Goal: Navigation & Orientation: Find specific page/section

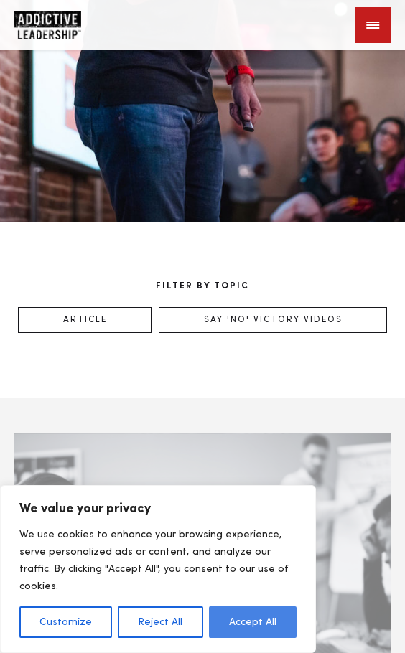
click at [255, 606] on button "Accept All" at bounding box center [253, 622] width 88 height 32
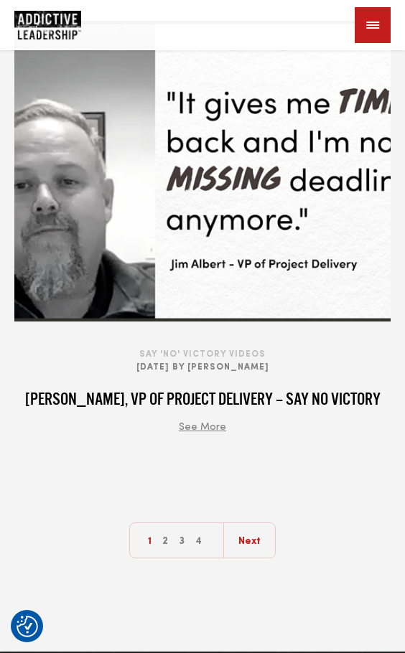
scroll to position [4737, 0]
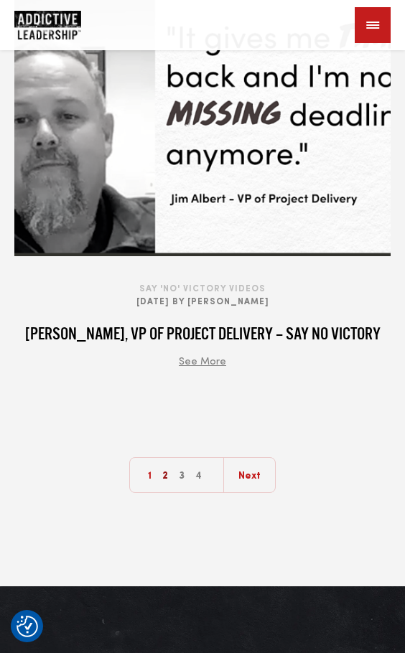
click at [164, 478] on link "2" at bounding box center [165, 476] width 13 height 36
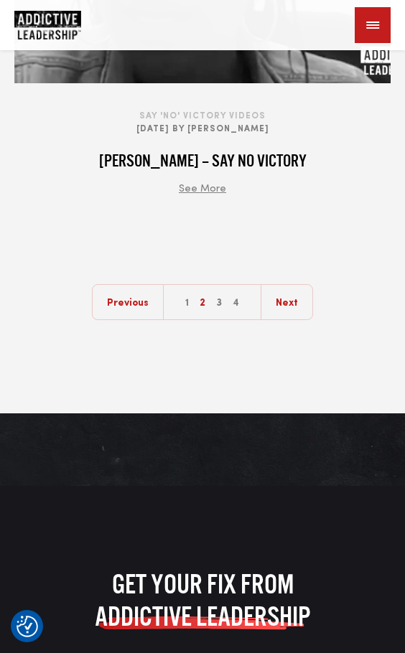
scroll to position [4808, 0]
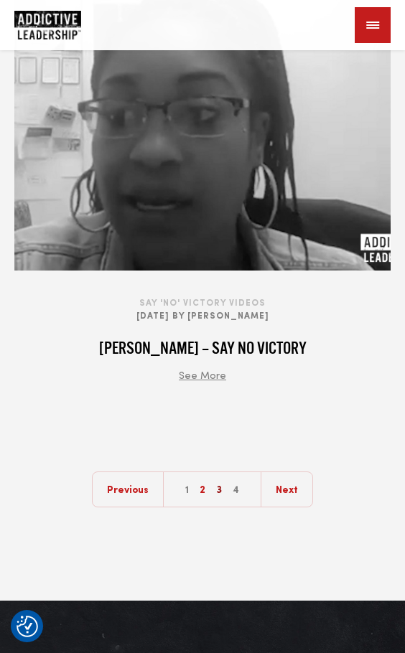
click at [223, 487] on link "3" at bounding box center [218, 490] width 13 height 36
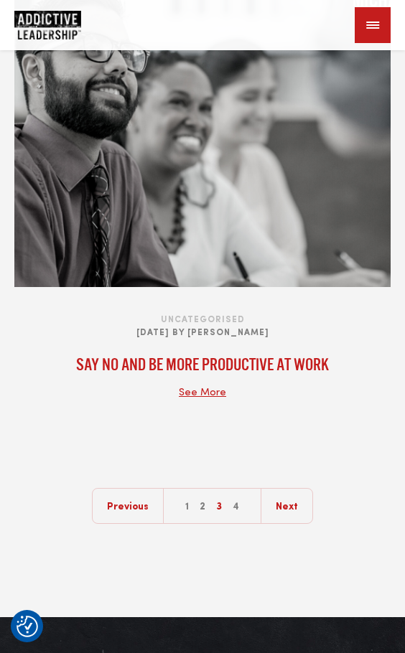
scroll to position [4797, 0]
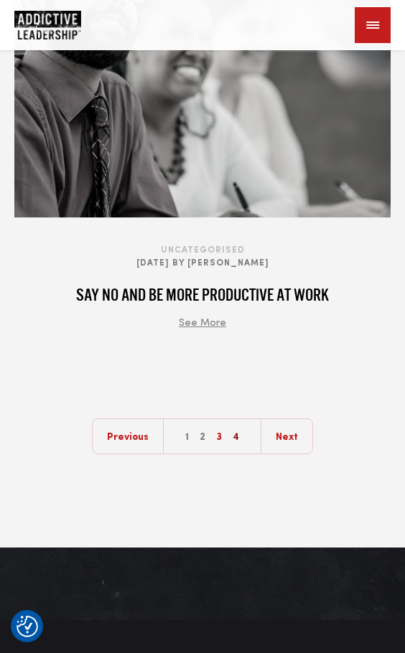
click at [235, 435] on link "4" at bounding box center [236, 437] width 14 height 36
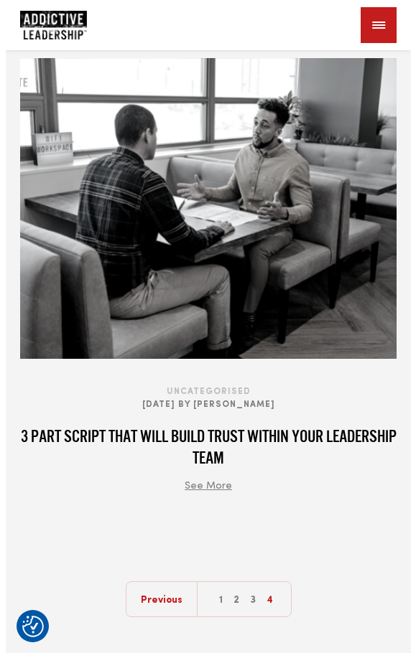
scroll to position [1579, 0]
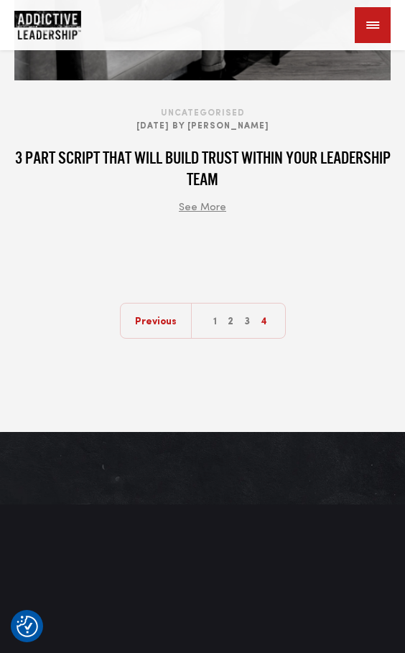
click at [370, 21] on div at bounding box center [373, 25] width 36 height 36
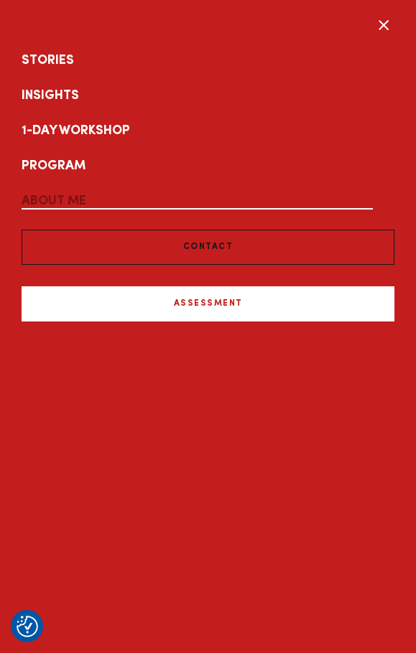
click at [61, 203] on link "About Me" at bounding box center [208, 201] width 372 height 35
